Goal: Task Accomplishment & Management: Use online tool/utility

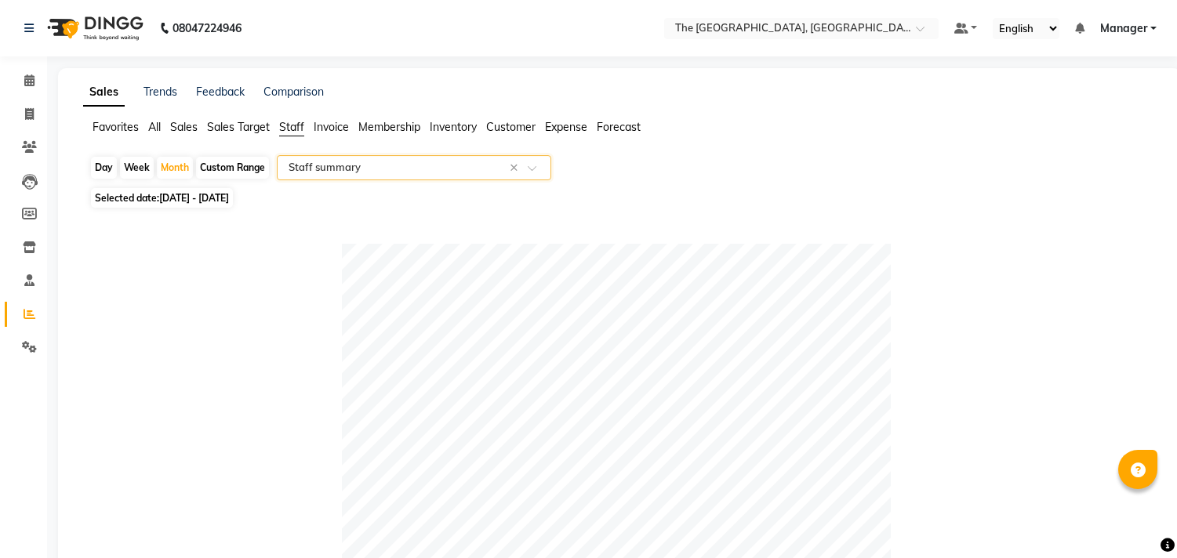
select select "full_report"
select select "csv"
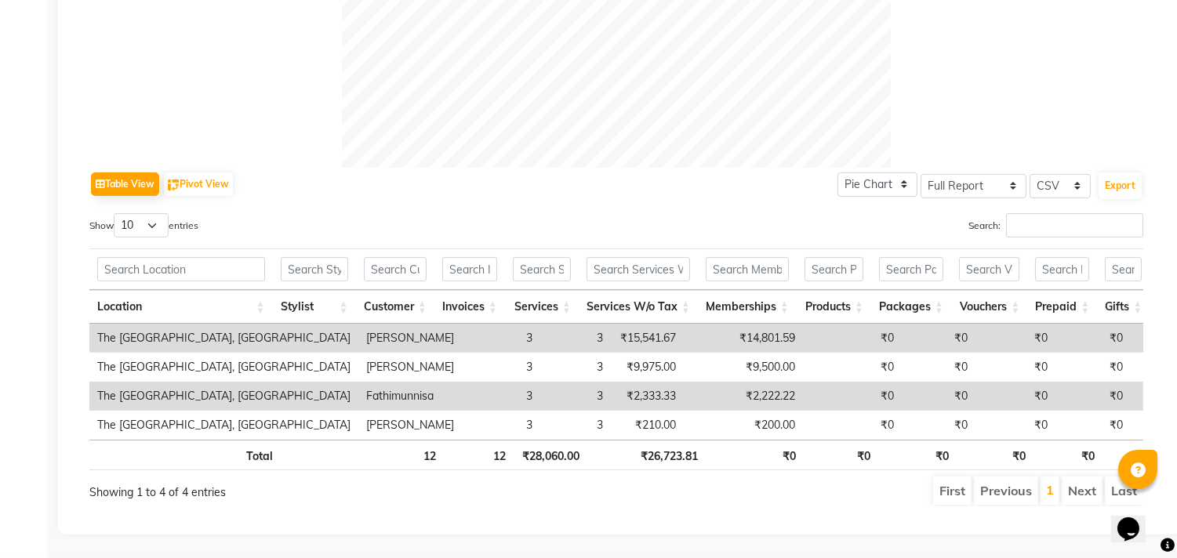
click at [1082, 477] on li "Next" at bounding box center [1082, 491] width 41 height 28
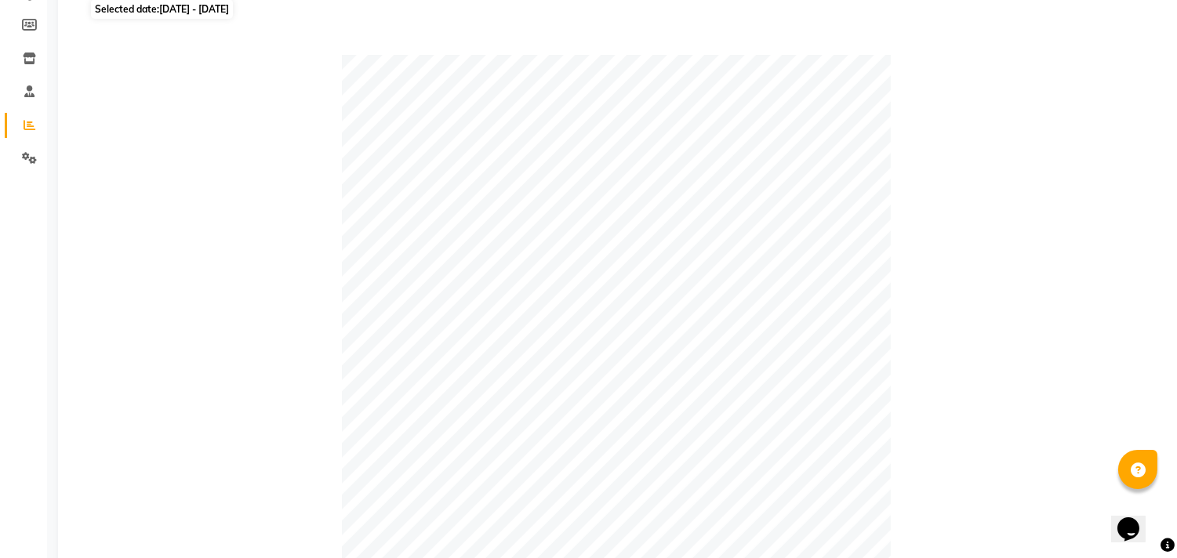
scroll to position [42, 0]
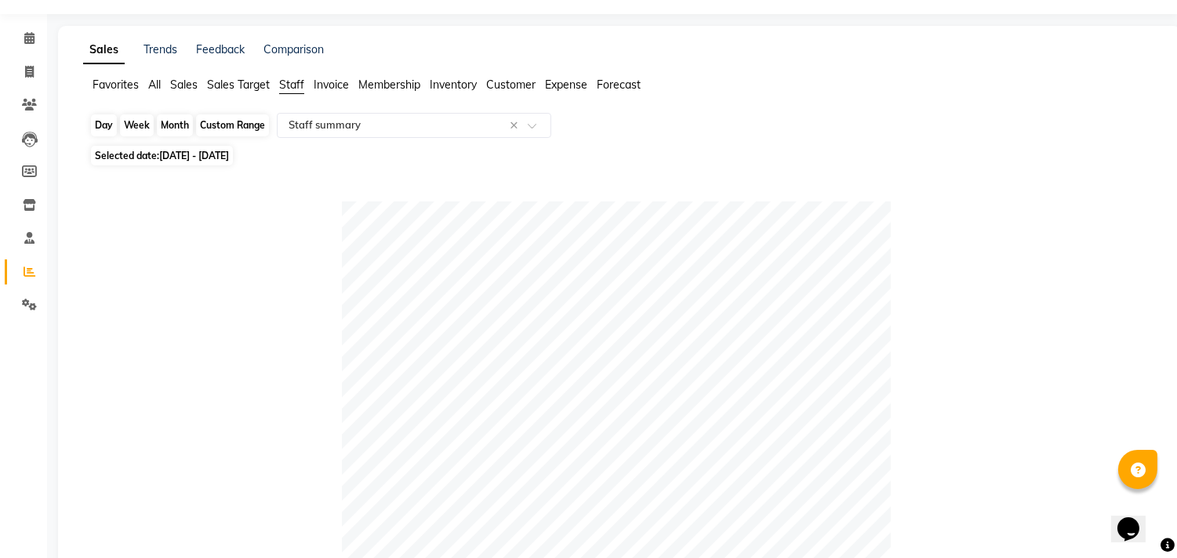
click at [171, 122] on div "Month" at bounding box center [175, 125] width 36 height 22
select select "10"
select select "2025"
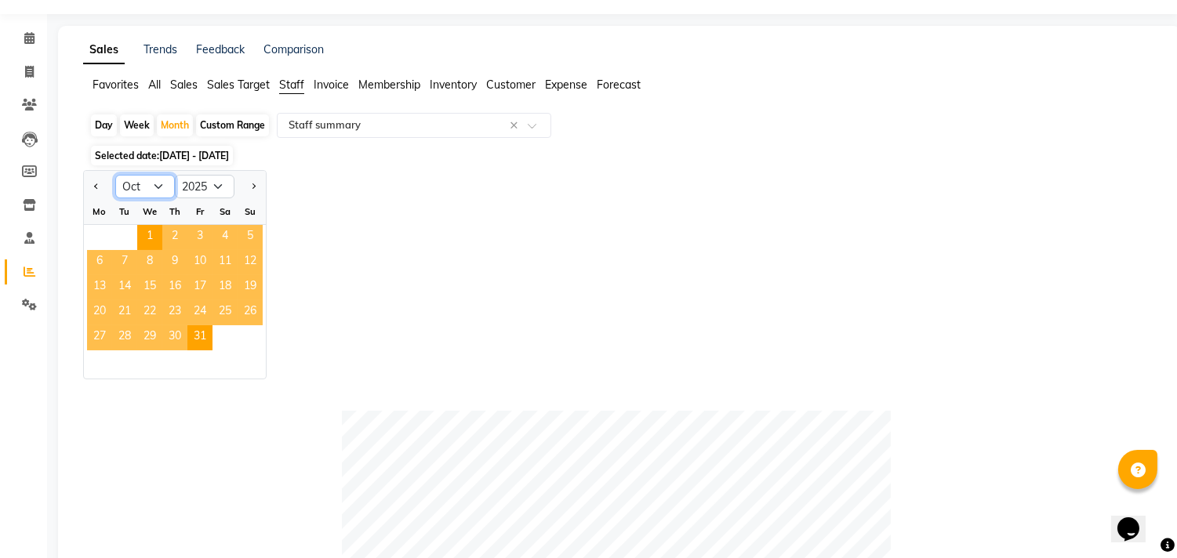
click at [147, 185] on select "Jan Feb Mar Apr May Jun [DATE] Aug Sep Oct Nov Dec" at bounding box center [145, 187] width 60 height 24
select select "9"
click at [115, 175] on select "Jan Feb Mar Apr May Jun [DATE] Aug Sep Oct Nov Dec" at bounding box center [145, 187] width 60 height 24
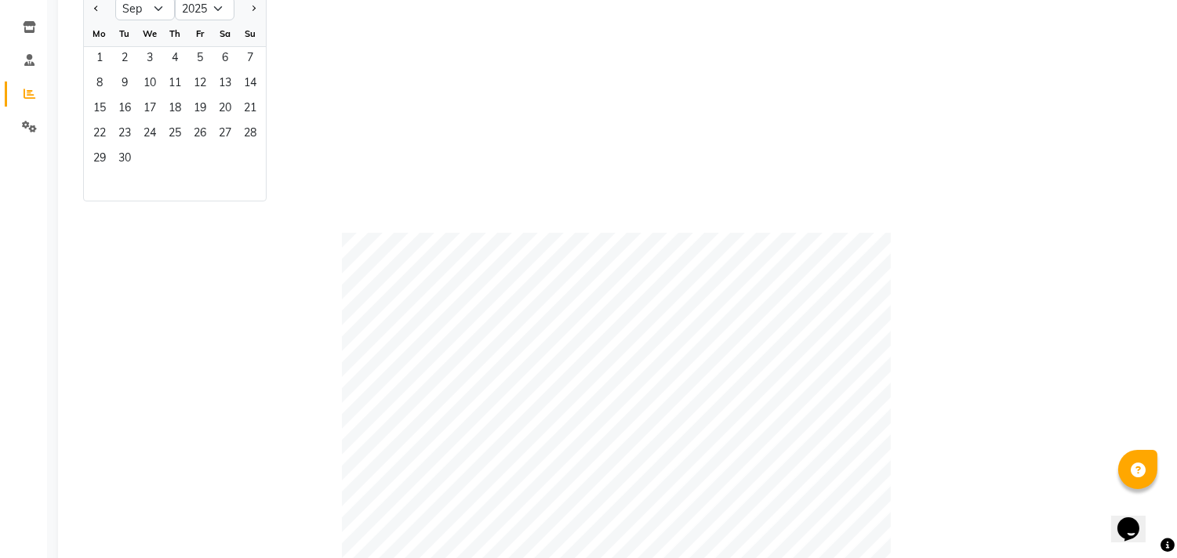
scroll to position [0, 0]
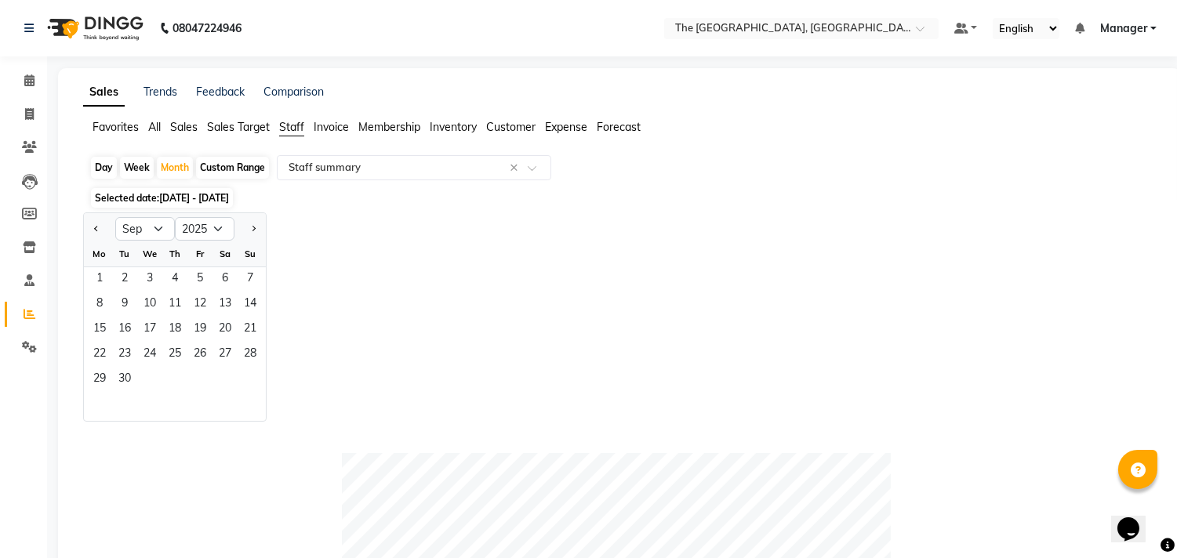
click at [306, 246] on div "Jan Feb Mar Apr May Jun [DATE] Aug Sep Oct Nov [DATE] 2016 2017 2018 2019 2020 …" at bounding box center [619, 317] width 1073 height 209
click at [129, 370] on span "30" at bounding box center [124, 380] width 25 height 25
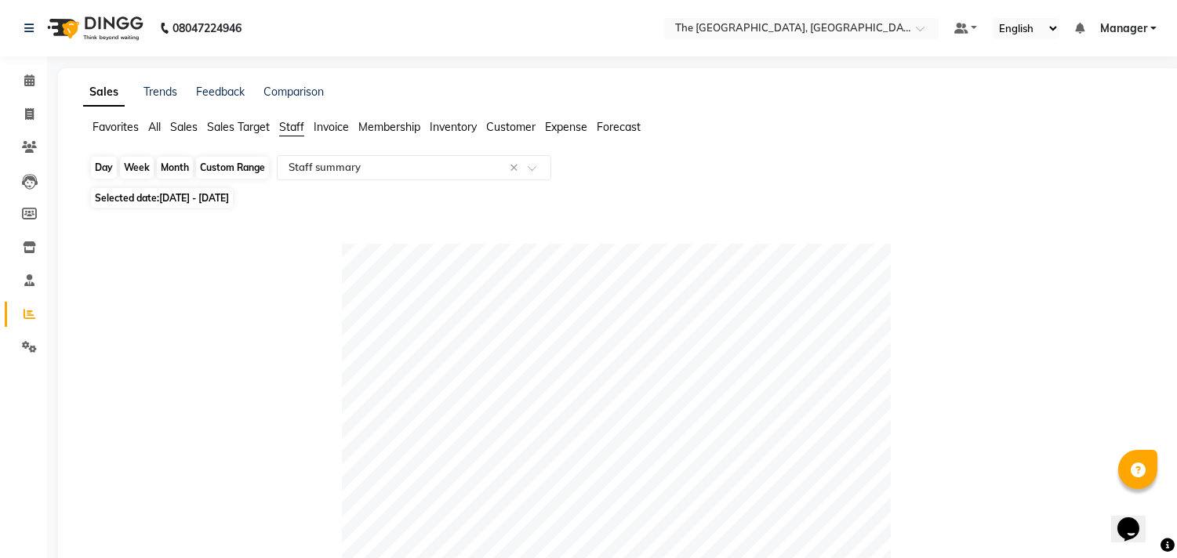
click at [180, 163] on div "Month" at bounding box center [175, 168] width 36 height 22
select select "9"
select select "2025"
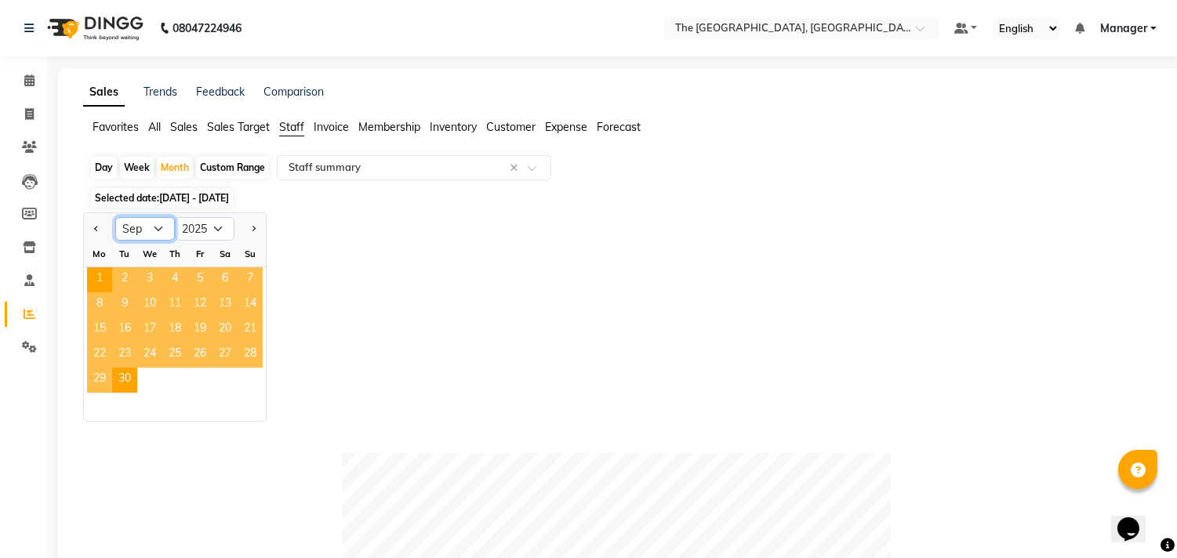
click at [153, 223] on select "Jan Feb Mar Apr May Jun [DATE] Aug Sep Oct Nov Dec" at bounding box center [145, 229] width 60 height 24
select select "8"
click at [115, 217] on select "Jan Feb Mar Apr May Jun [DATE] Aug Sep Oct Nov Dec" at bounding box center [145, 229] width 60 height 24
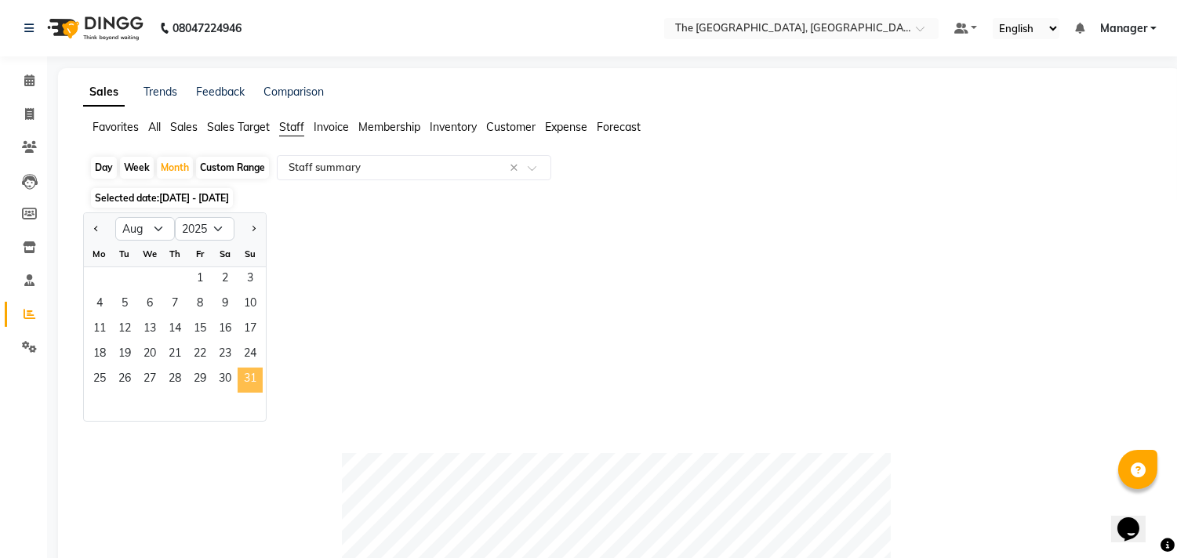
click at [239, 381] on span "31" at bounding box center [250, 380] width 25 height 25
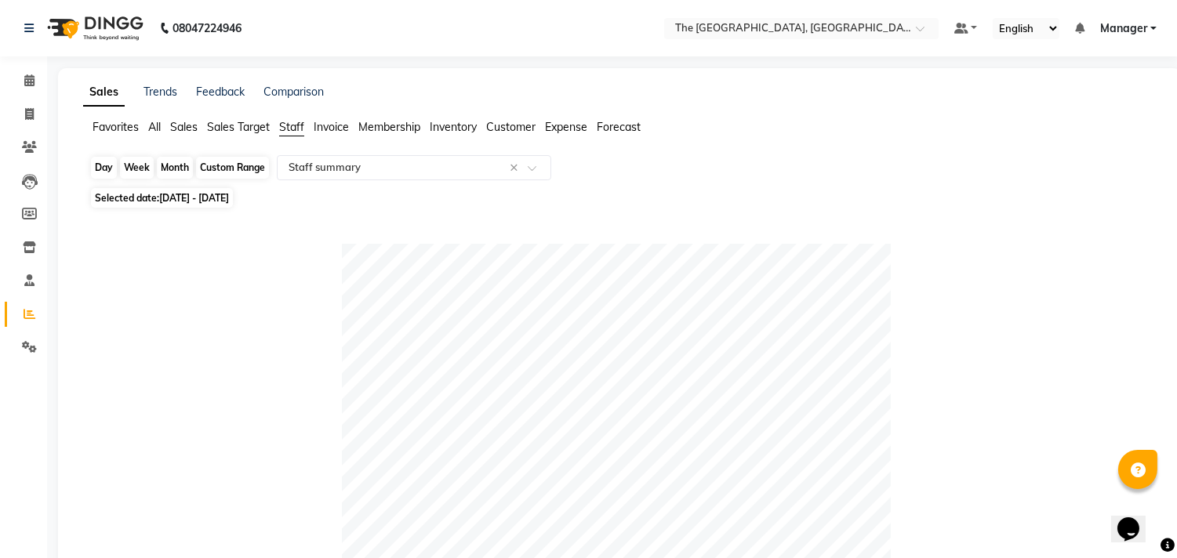
click at [185, 165] on div "Month" at bounding box center [175, 168] width 36 height 22
select select "8"
select select "2025"
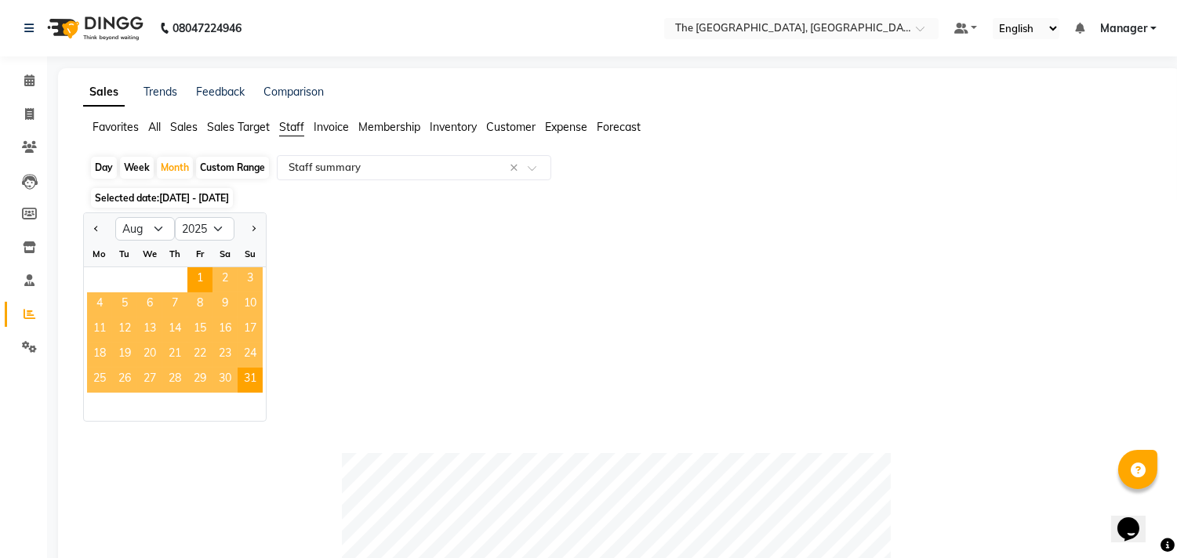
click at [125, 304] on span "5" at bounding box center [124, 304] width 25 height 25
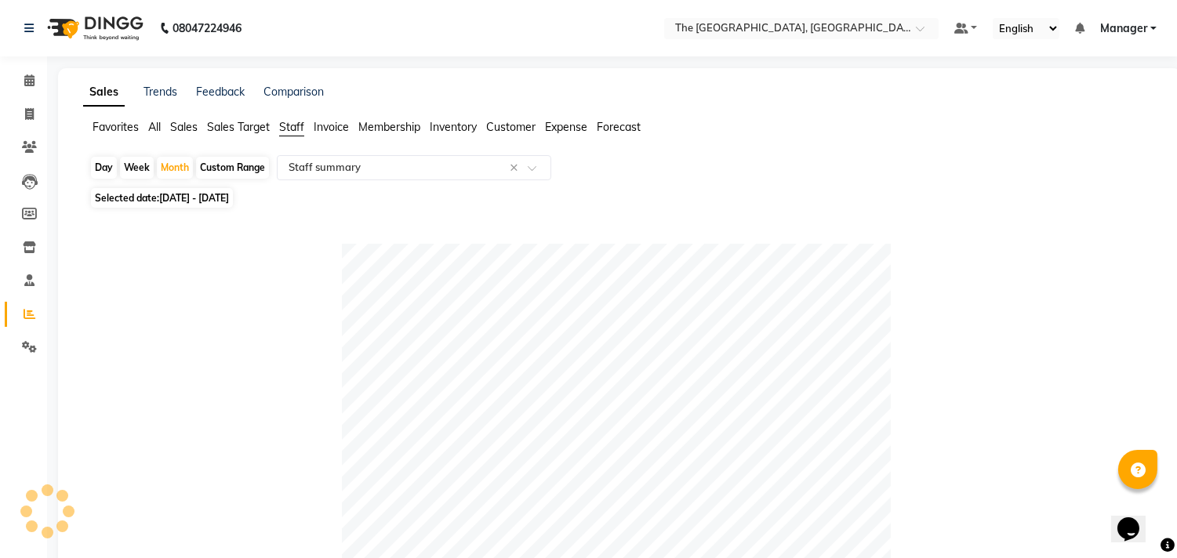
click at [189, 201] on span "[DATE] - [DATE]" at bounding box center [194, 198] width 70 height 12
select select "8"
select select "2025"
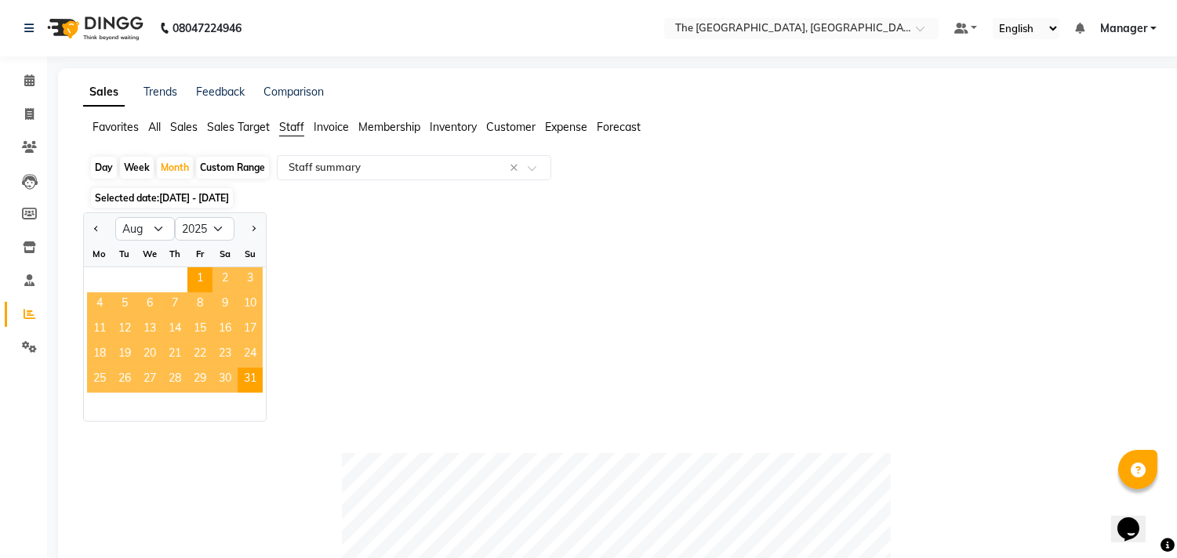
click at [129, 302] on span "5" at bounding box center [124, 304] width 25 height 25
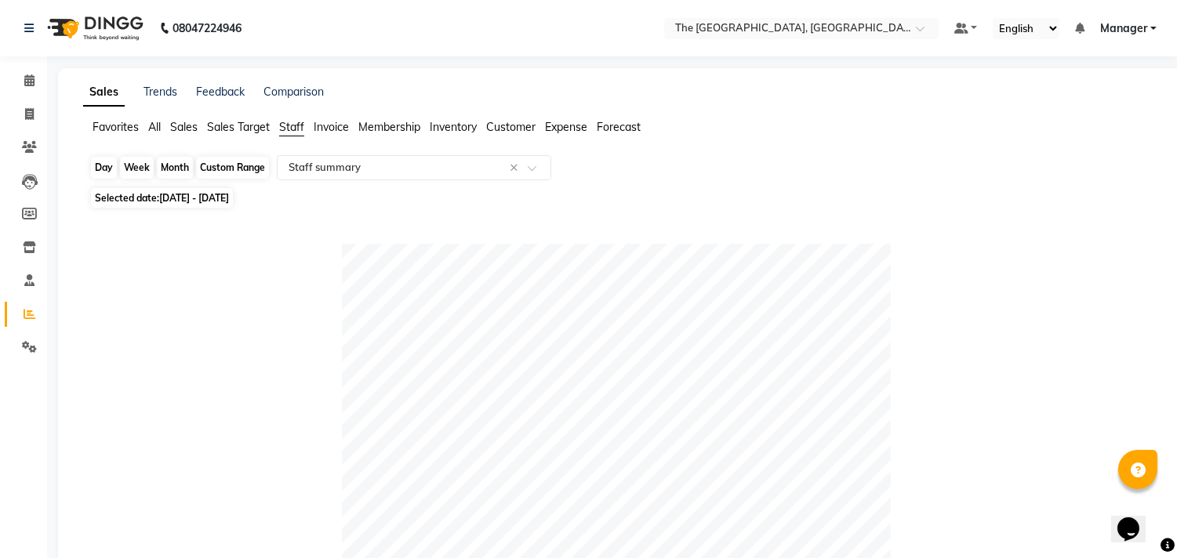
click at [171, 170] on div "Month" at bounding box center [175, 168] width 36 height 22
select select "8"
select select "2025"
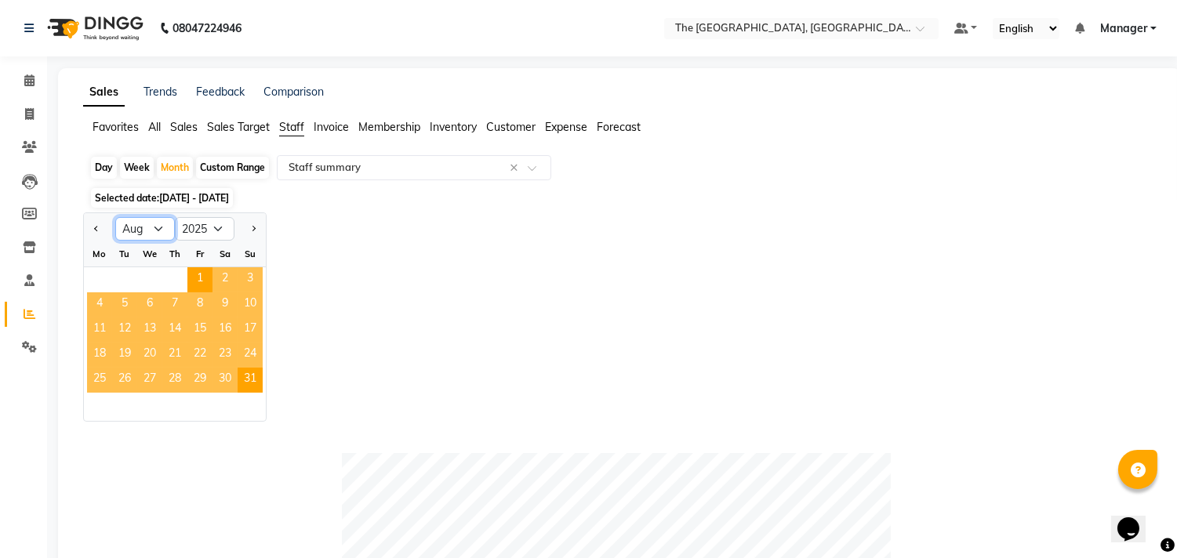
click at [145, 231] on select "Jan Feb Mar Apr May Jun [DATE] Aug Sep Oct Nov Dec" at bounding box center [145, 229] width 60 height 24
select select "7"
click at [115, 217] on select "Jan Feb Mar Apr May Jun [DATE] Aug Sep Oct Nov Dec" at bounding box center [145, 229] width 60 height 24
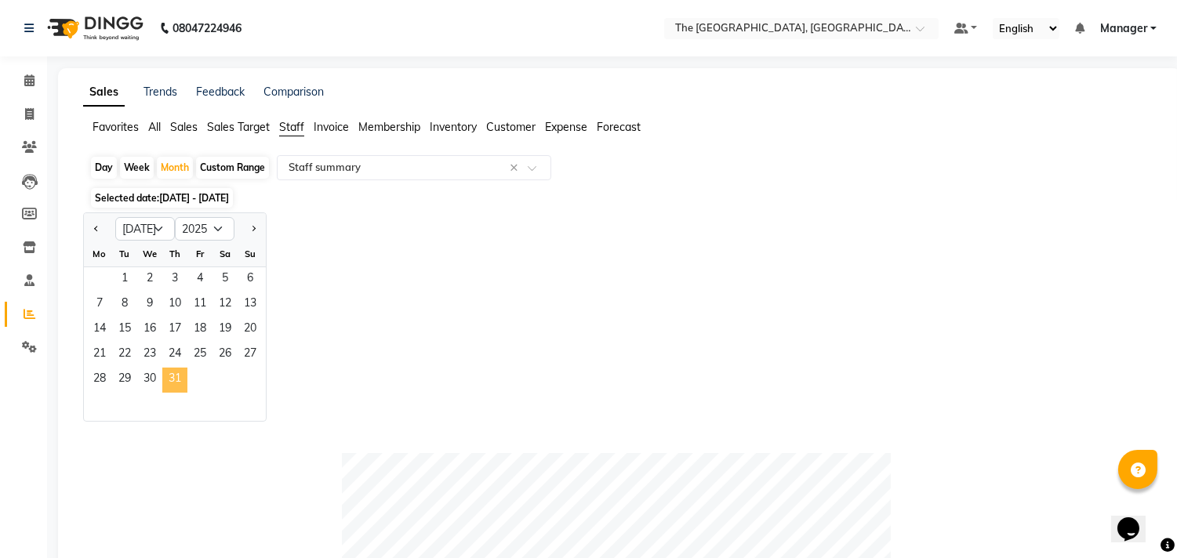
click at [179, 375] on span "31" at bounding box center [174, 380] width 25 height 25
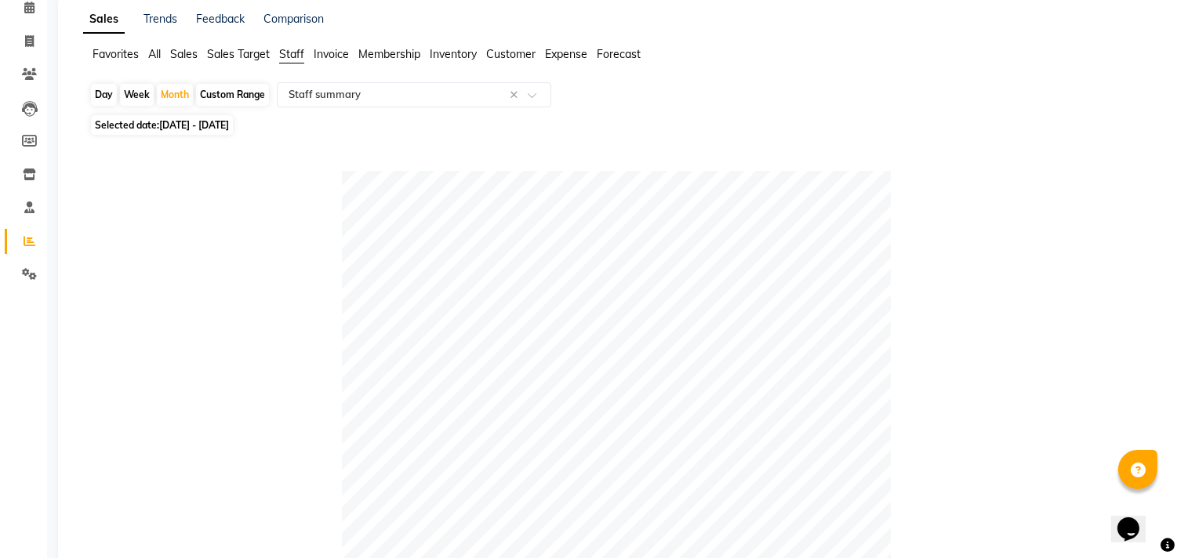
scroll to position [71, 0]
click at [176, 97] on div "Month" at bounding box center [175, 96] width 36 height 22
select select "7"
select select "2025"
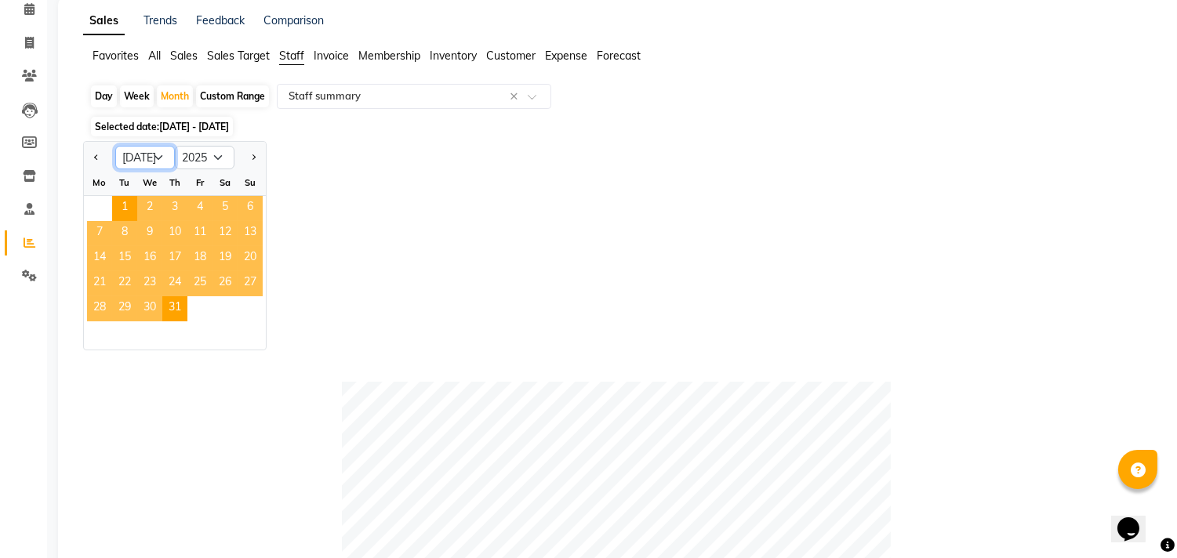
click at [154, 157] on select "Jan Feb Mar Apr May Jun [DATE] Aug Sep Oct Nov Dec" at bounding box center [145, 158] width 60 height 24
select select "4"
click at [115, 146] on select "Jan Feb Mar Apr May Jun [DATE] Aug Sep Oct Nov Dec" at bounding box center [145, 158] width 60 height 24
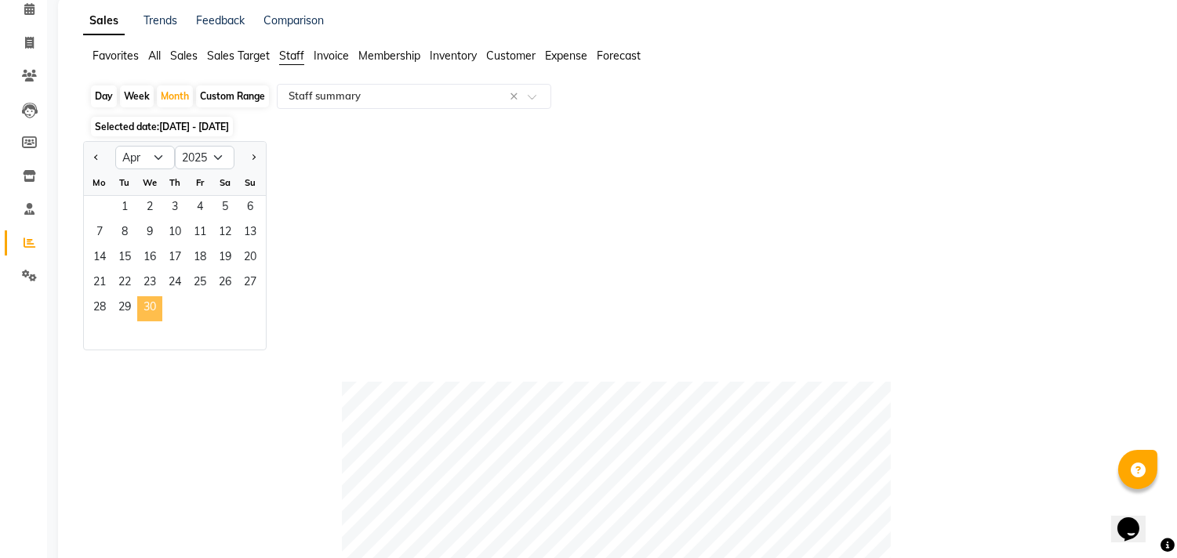
click at [154, 314] on span "30" at bounding box center [149, 308] width 25 height 25
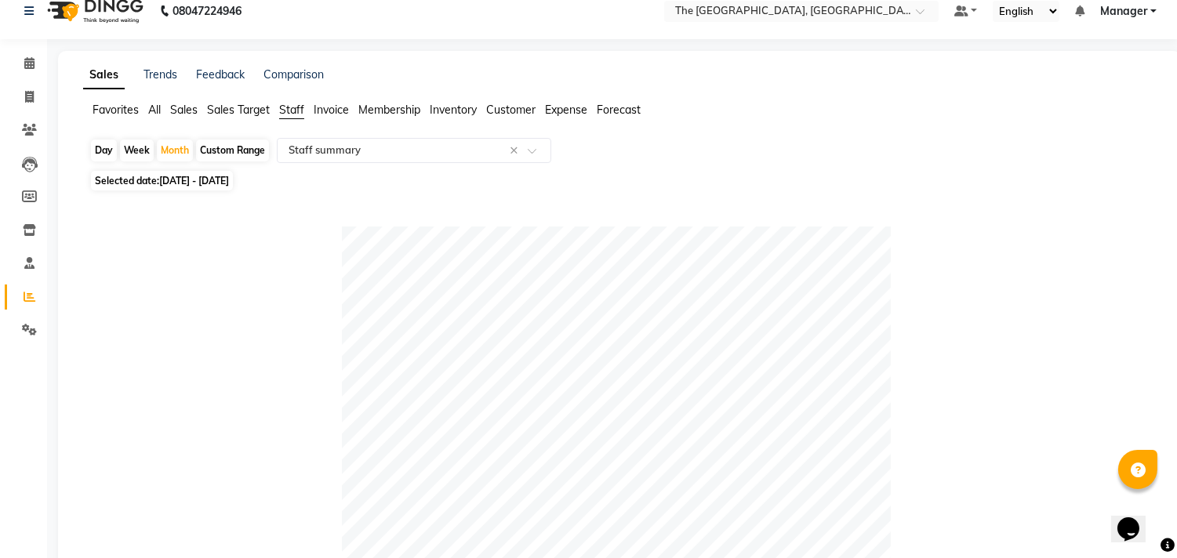
scroll to position [0, 0]
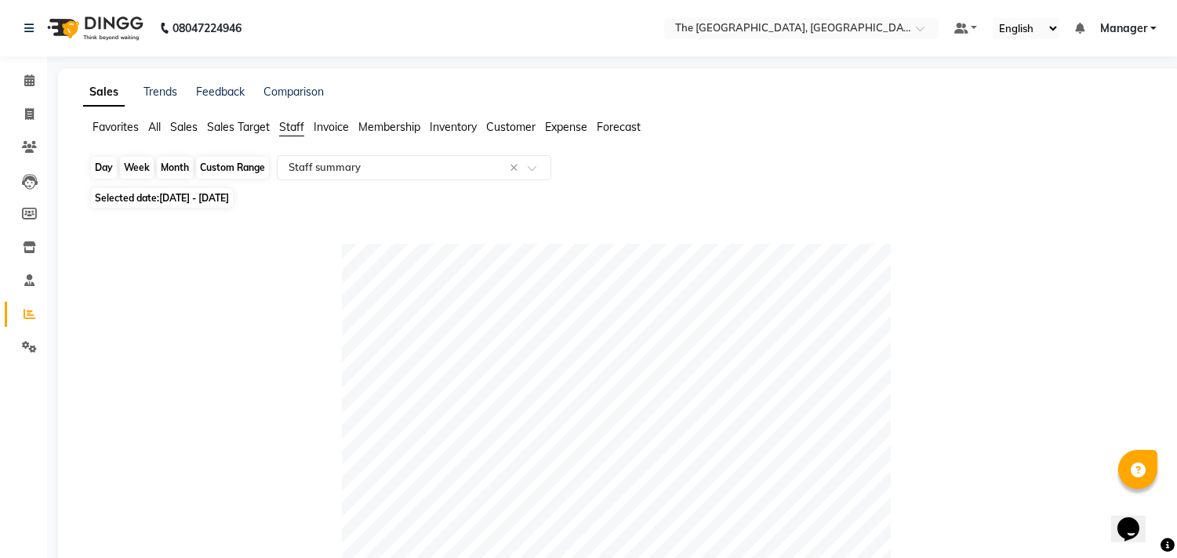
click at [165, 167] on div "Month" at bounding box center [175, 168] width 36 height 22
select select "4"
select select "2025"
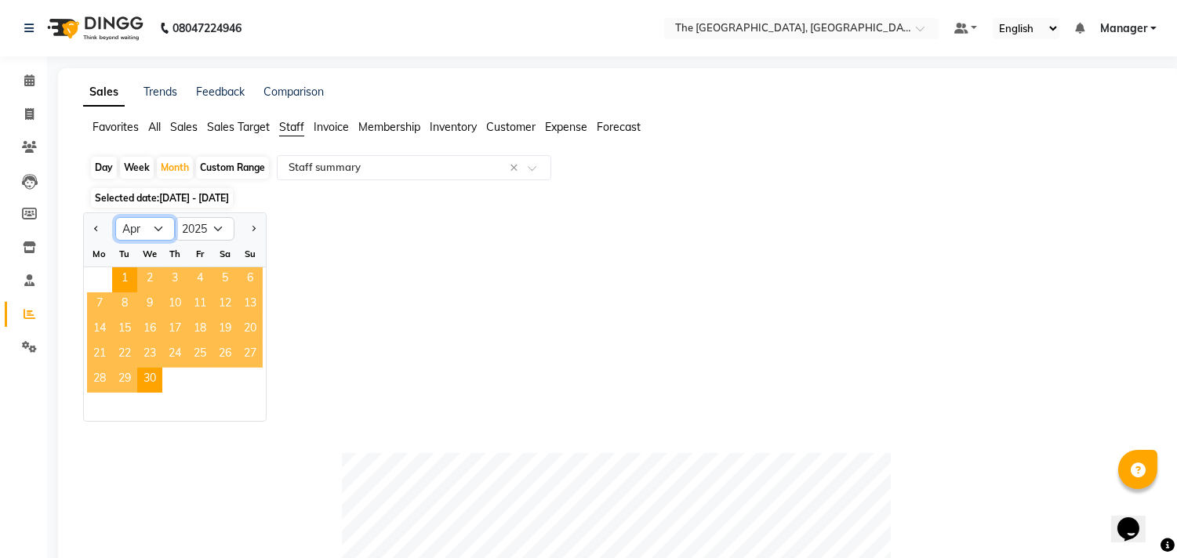
click at [163, 227] on select "Jan Feb Mar Apr May Jun [DATE] Aug Sep Oct Nov Dec" at bounding box center [145, 229] width 60 height 24
select select "1"
click at [115, 217] on select "Jan Feb Mar Apr May Jun [DATE] Aug Sep Oct Nov Dec" at bounding box center [145, 229] width 60 height 24
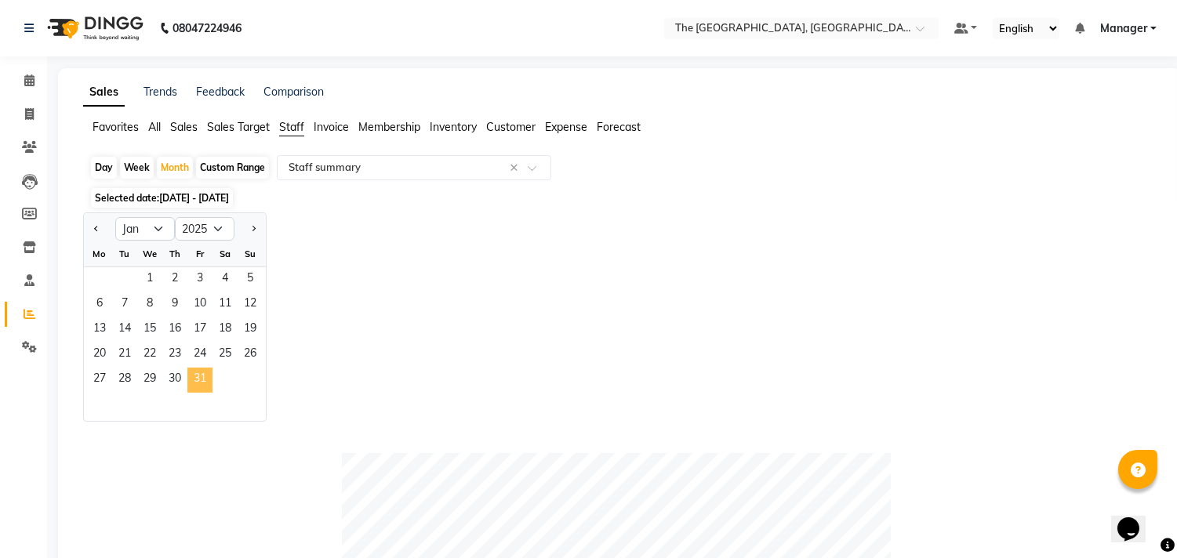
click at [194, 374] on span "31" at bounding box center [199, 380] width 25 height 25
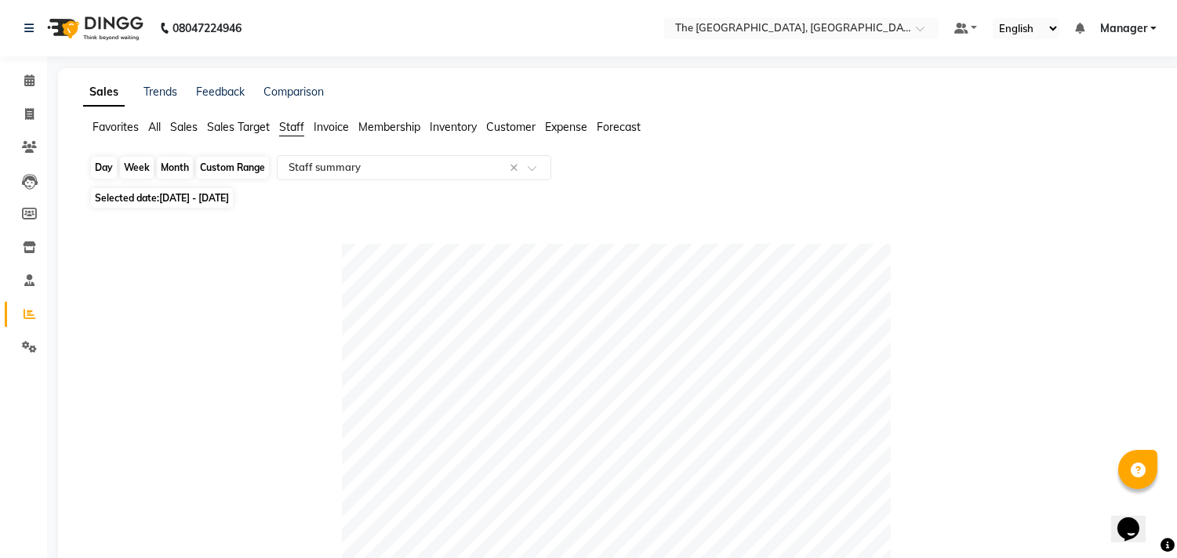
click at [174, 169] on div "Month" at bounding box center [175, 168] width 36 height 22
select select "2025"
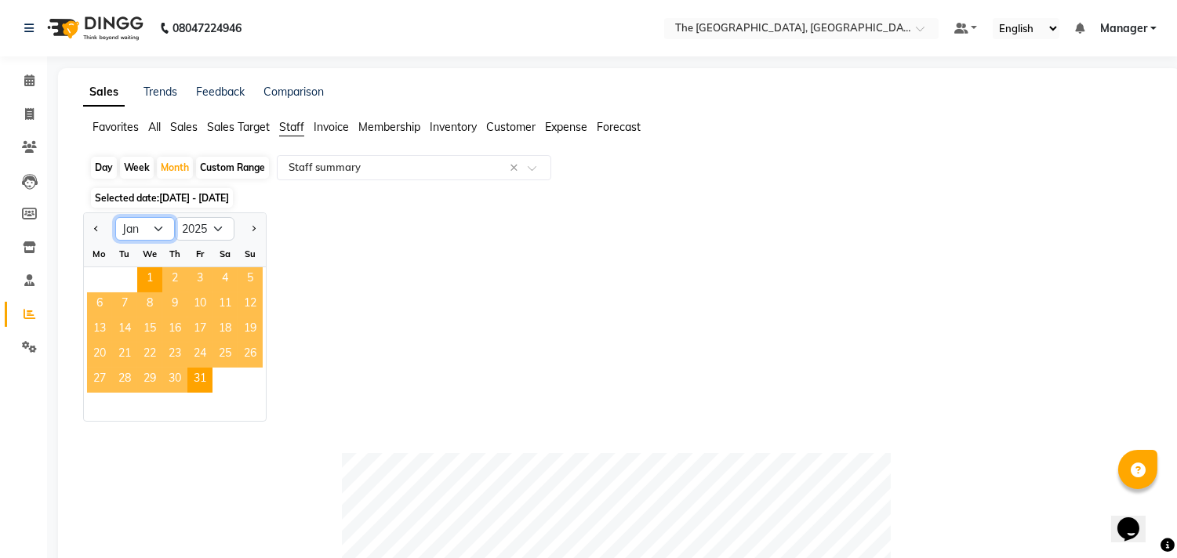
click at [154, 223] on select "Jan Feb Mar Apr May Jun [DATE] Aug Sep Oct Nov Dec" at bounding box center [145, 229] width 60 height 24
select select "2"
click at [115, 217] on select "Jan Feb Mar Apr May Jun [DATE] Aug Sep Oct Nov Dec" at bounding box center [145, 229] width 60 height 24
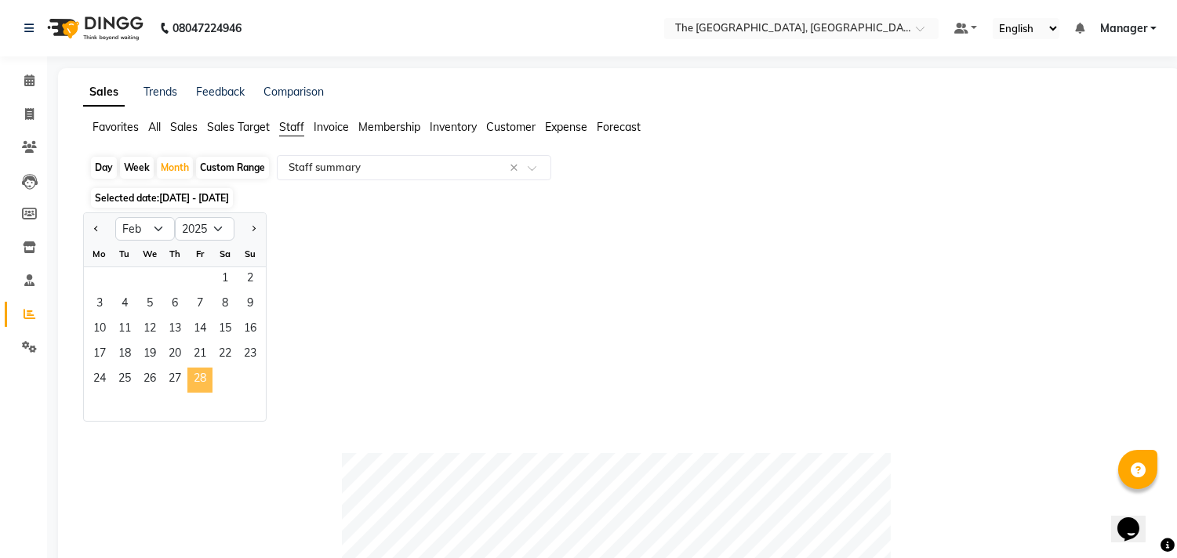
click at [194, 373] on span "28" at bounding box center [199, 380] width 25 height 25
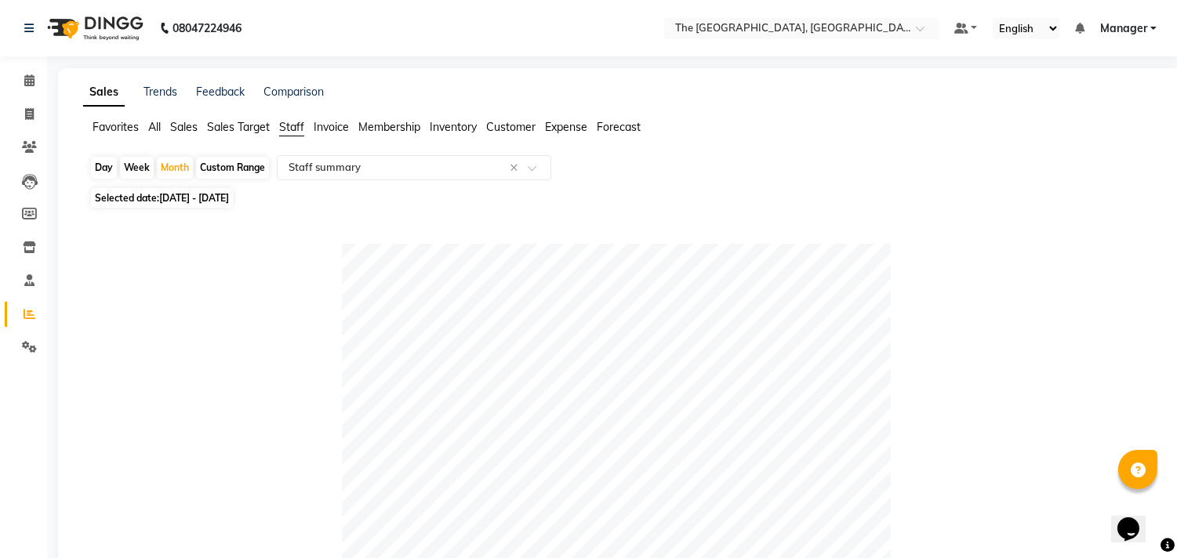
click at [183, 194] on span "[DATE] - [DATE]" at bounding box center [194, 198] width 70 height 12
select select "2"
select select "2025"
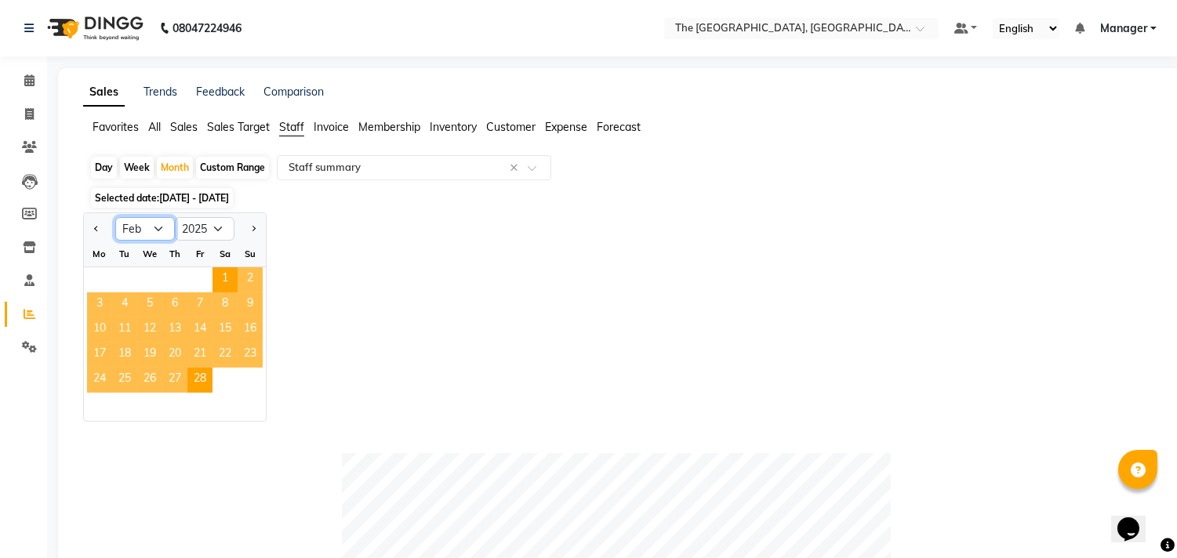
click at [160, 231] on select "Jan Feb Mar Apr May Jun [DATE] Aug Sep Oct Nov Dec" at bounding box center [145, 229] width 60 height 24
select select "3"
click at [115, 217] on select "Jan Feb Mar Apr May Jun [DATE] Aug Sep Oct Nov Dec" at bounding box center [145, 229] width 60 height 24
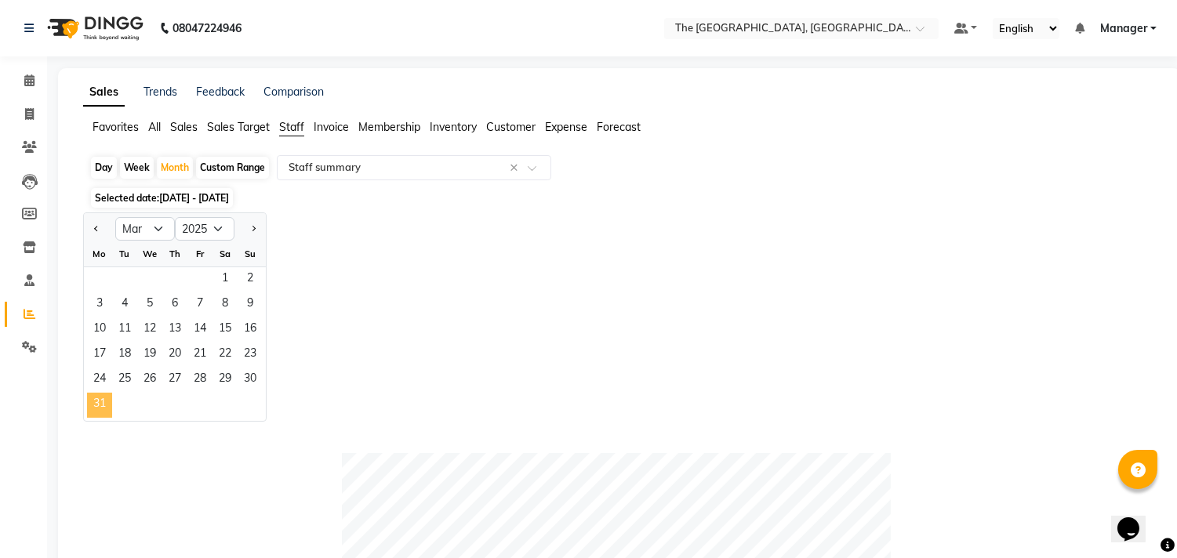
click at [102, 401] on span "31" at bounding box center [99, 405] width 25 height 25
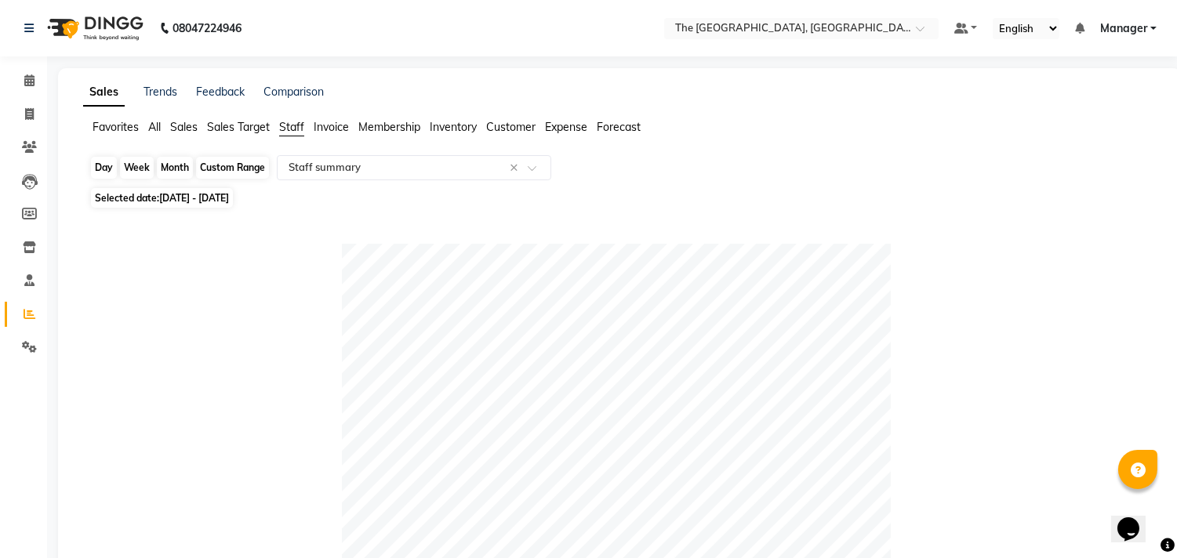
click at [176, 169] on div "Month" at bounding box center [175, 168] width 36 height 22
select select "3"
select select "2025"
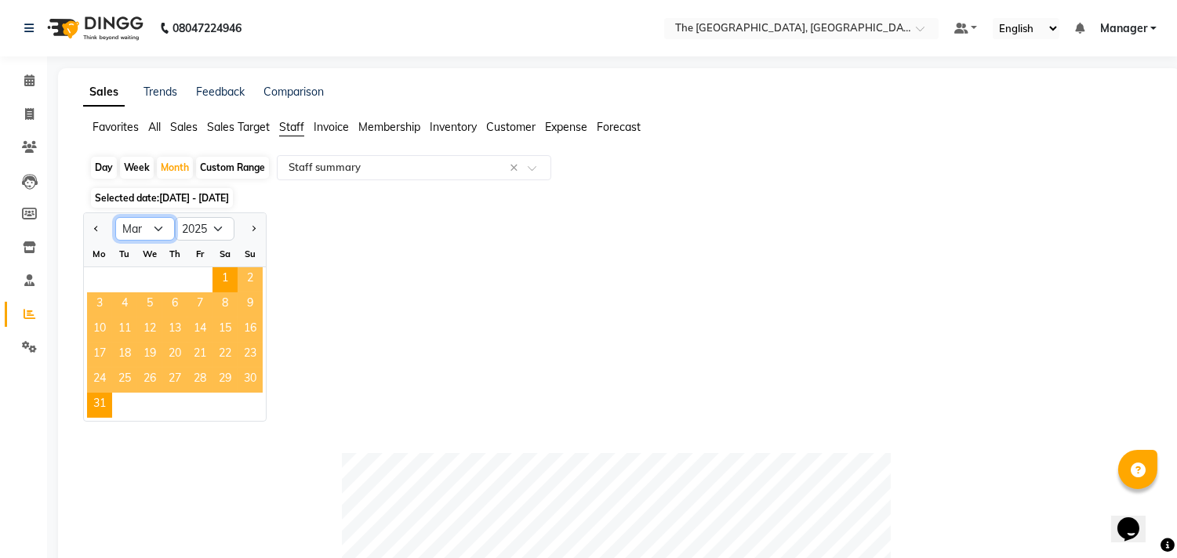
click at [152, 228] on select "Jan Feb Mar Apr May Jun [DATE] Aug Sep Oct Nov Dec" at bounding box center [145, 229] width 60 height 24
select select "10"
click at [115, 217] on select "Jan Feb Mar Apr May Jun [DATE] Aug Sep Oct Nov Dec" at bounding box center [145, 229] width 60 height 24
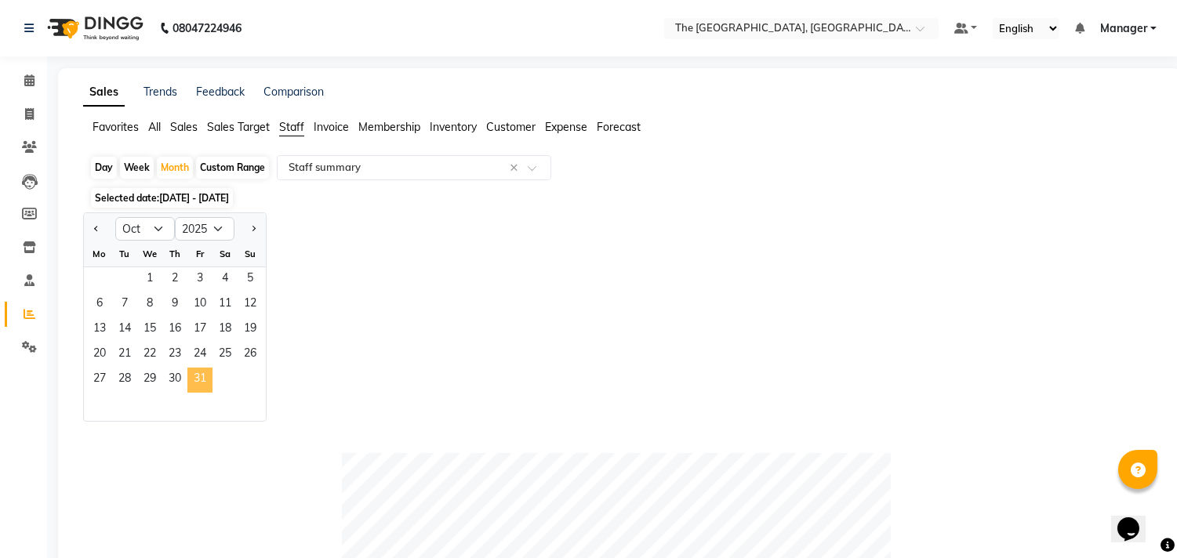
click at [202, 387] on span "31" at bounding box center [199, 380] width 25 height 25
